Goal: Transaction & Acquisition: Purchase product/service

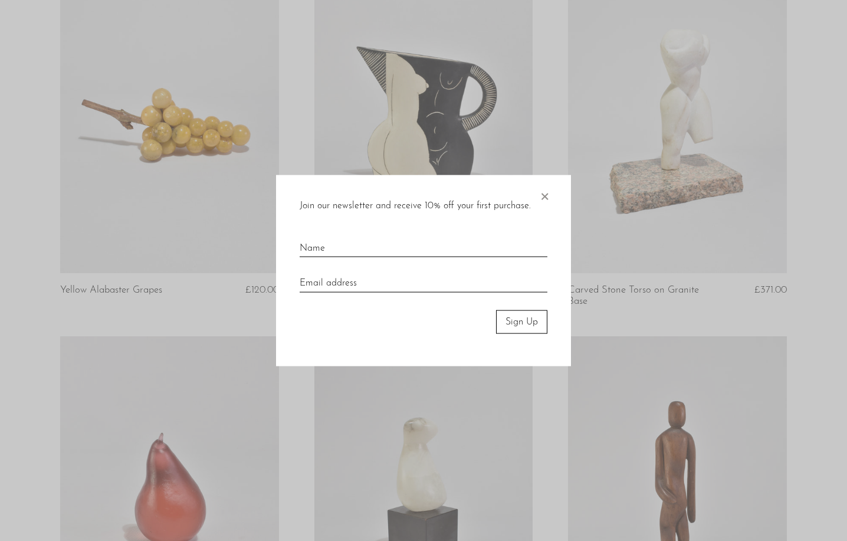
scroll to position [512, 0]
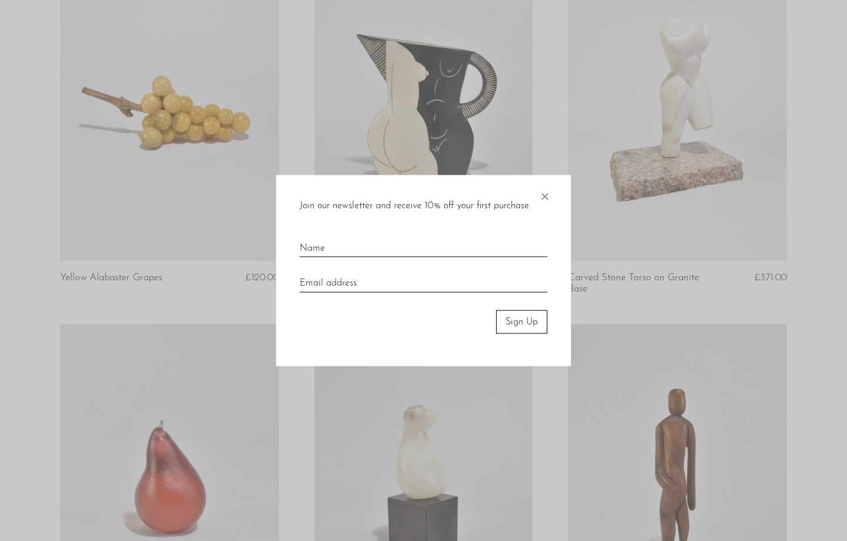
click at [543, 198] on span "×" at bounding box center [545, 194] width 12 height 38
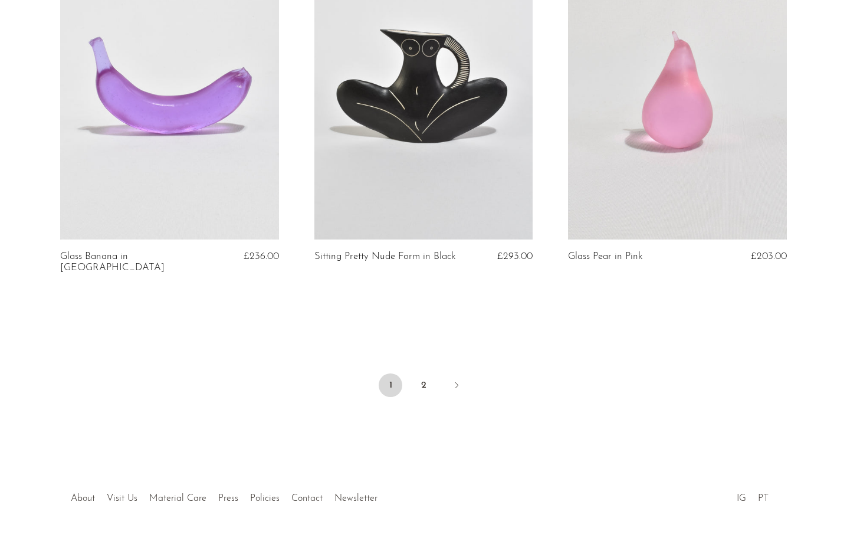
scroll to position [4189, 0]
click at [427, 375] on li "2" at bounding box center [424, 388] width 24 height 26
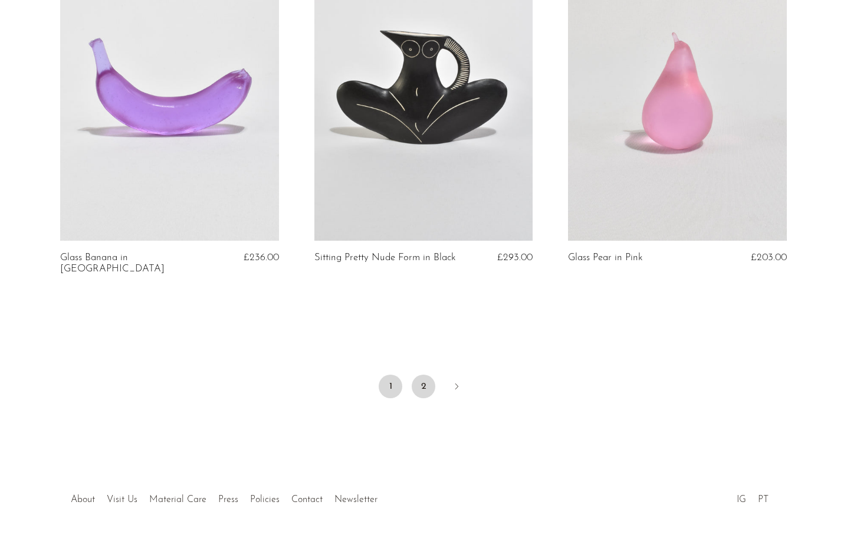
click at [426, 375] on link "2" at bounding box center [424, 387] width 24 height 24
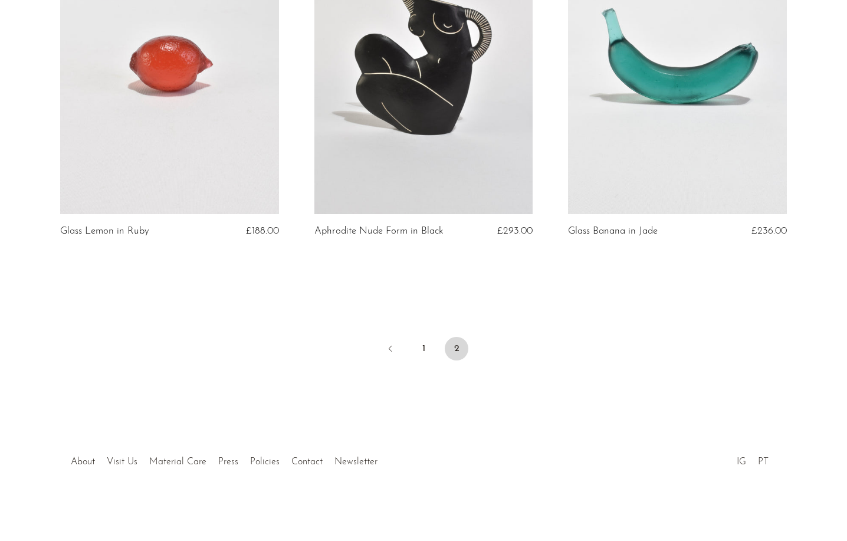
scroll to position [200, 0]
click at [428, 349] on link "1" at bounding box center [424, 349] width 24 height 24
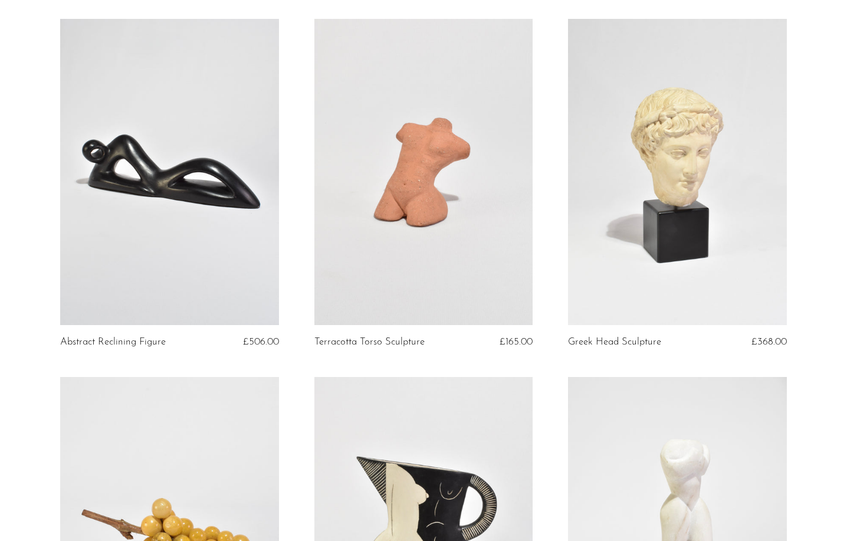
scroll to position [91, 0]
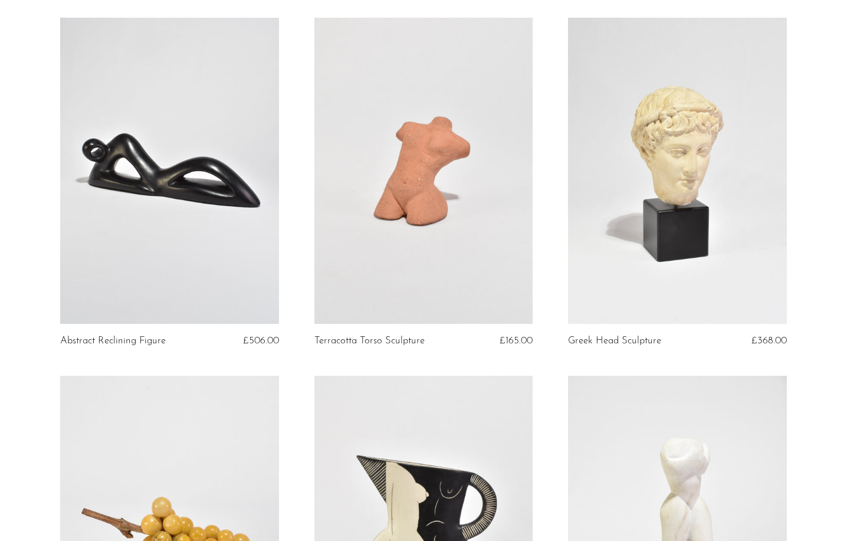
click at [244, 244] on link at bounding box center [169, 171] width 219 height 306
